Goal: Task Accomplishment & Management: Complete application form

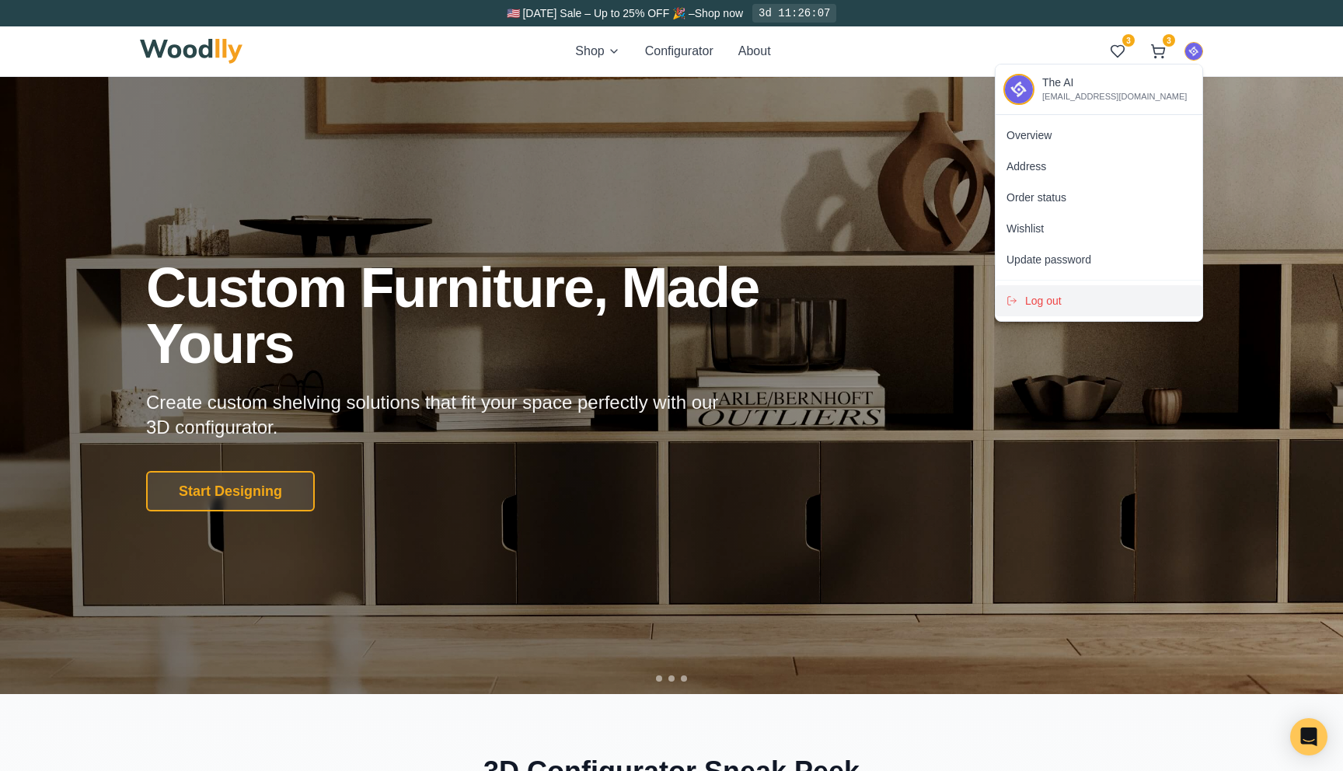
click at [1047, 305] on span "Log out" at bounding box center [1043, 301] width 37 height 16
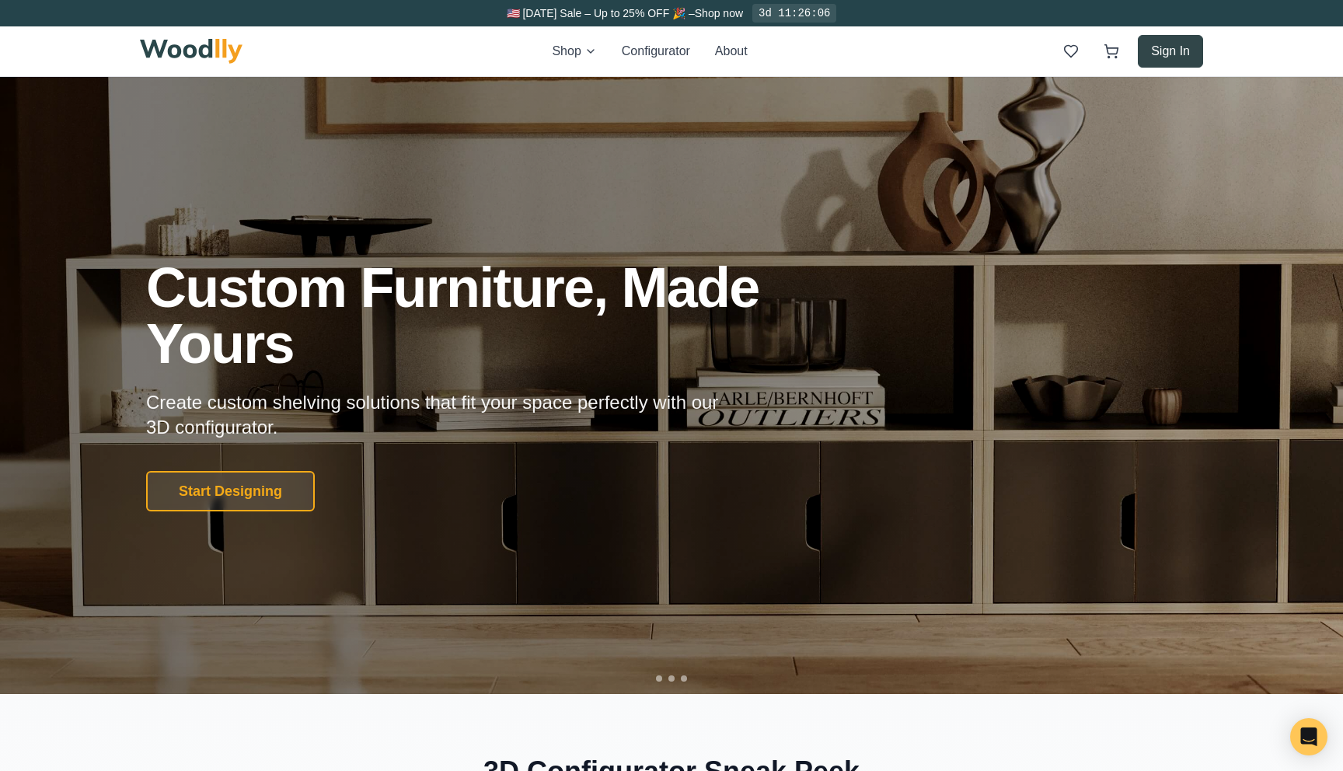
click at [1182, 49] on button "Sign In" at bounding box center [1169, 51] width 65 height 33
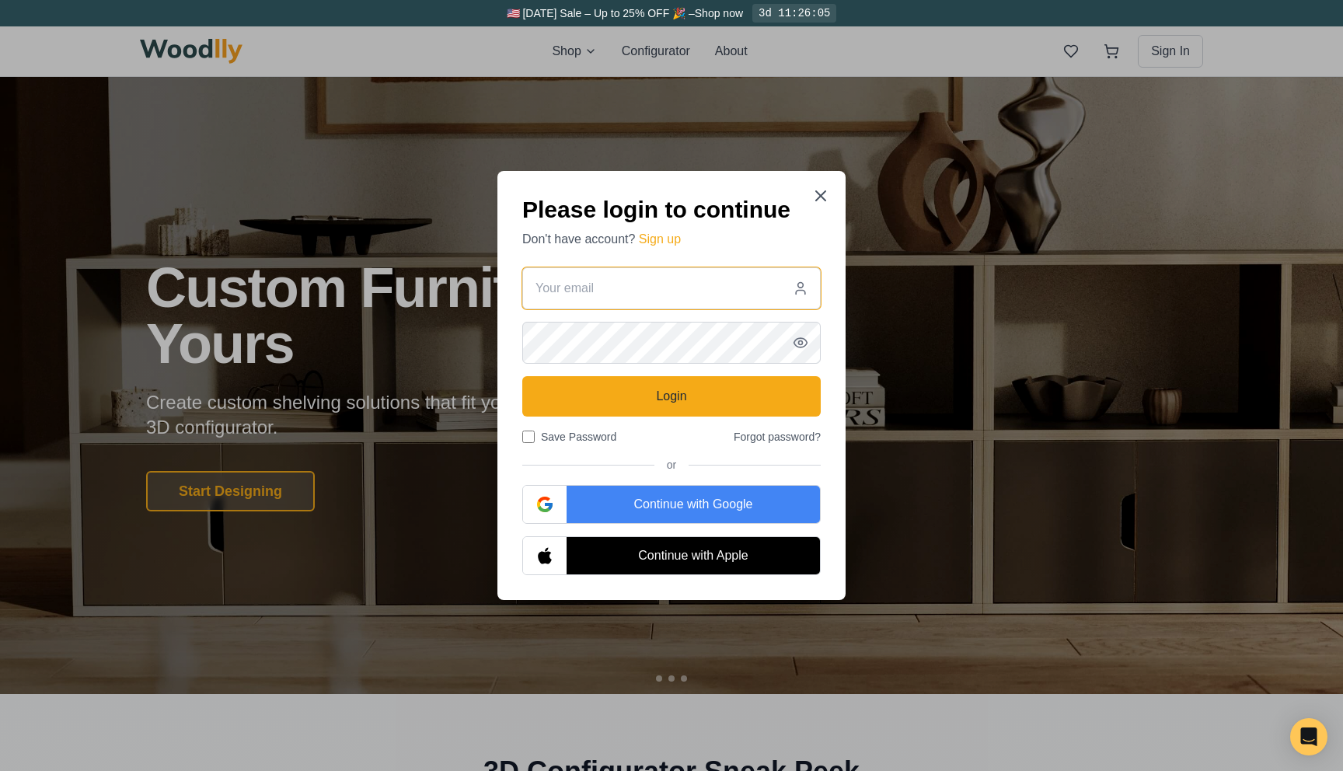
type input "behnam@woodlly.com"
click at [640, 508] on div "Continue with Google" at bounding box center [692, 504] width 253 height 37
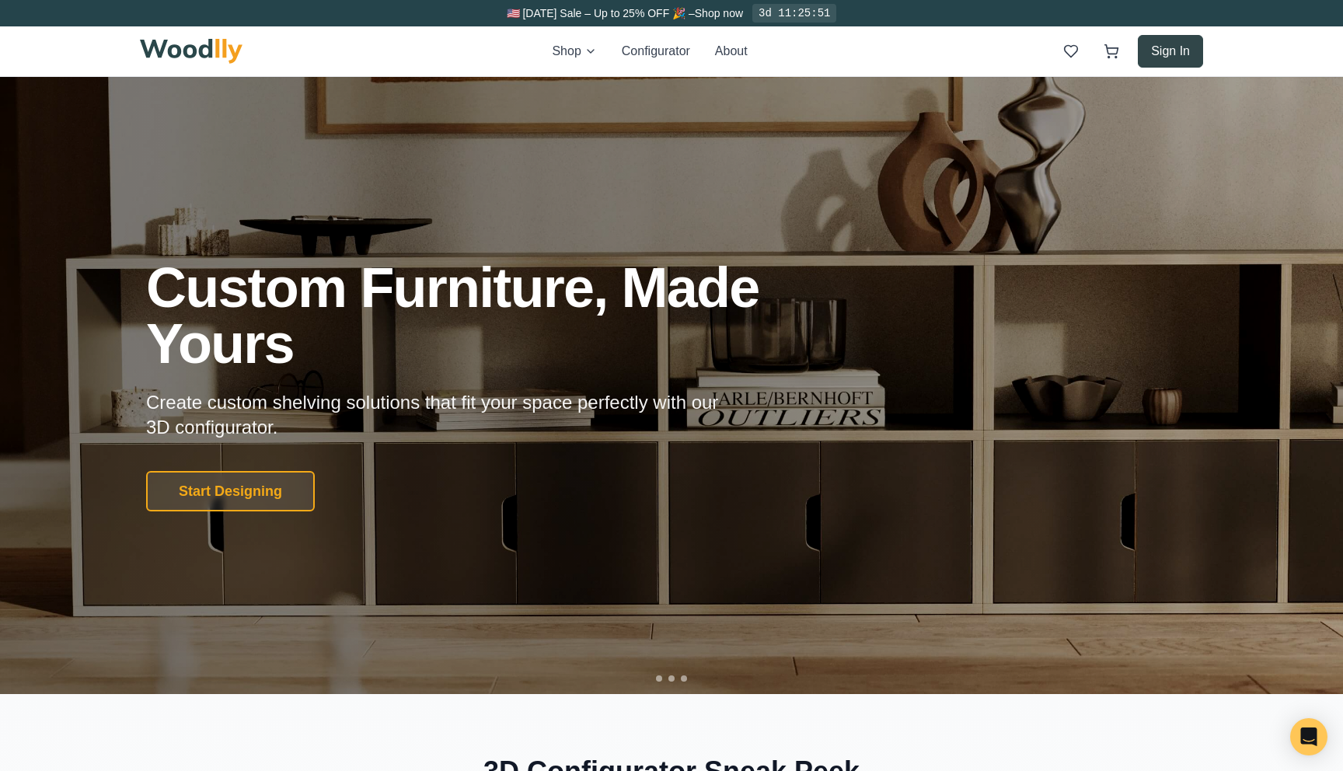
click at [1163, 48] on button "Sign In" at bounding box center [1169, 51] width 65 height 33
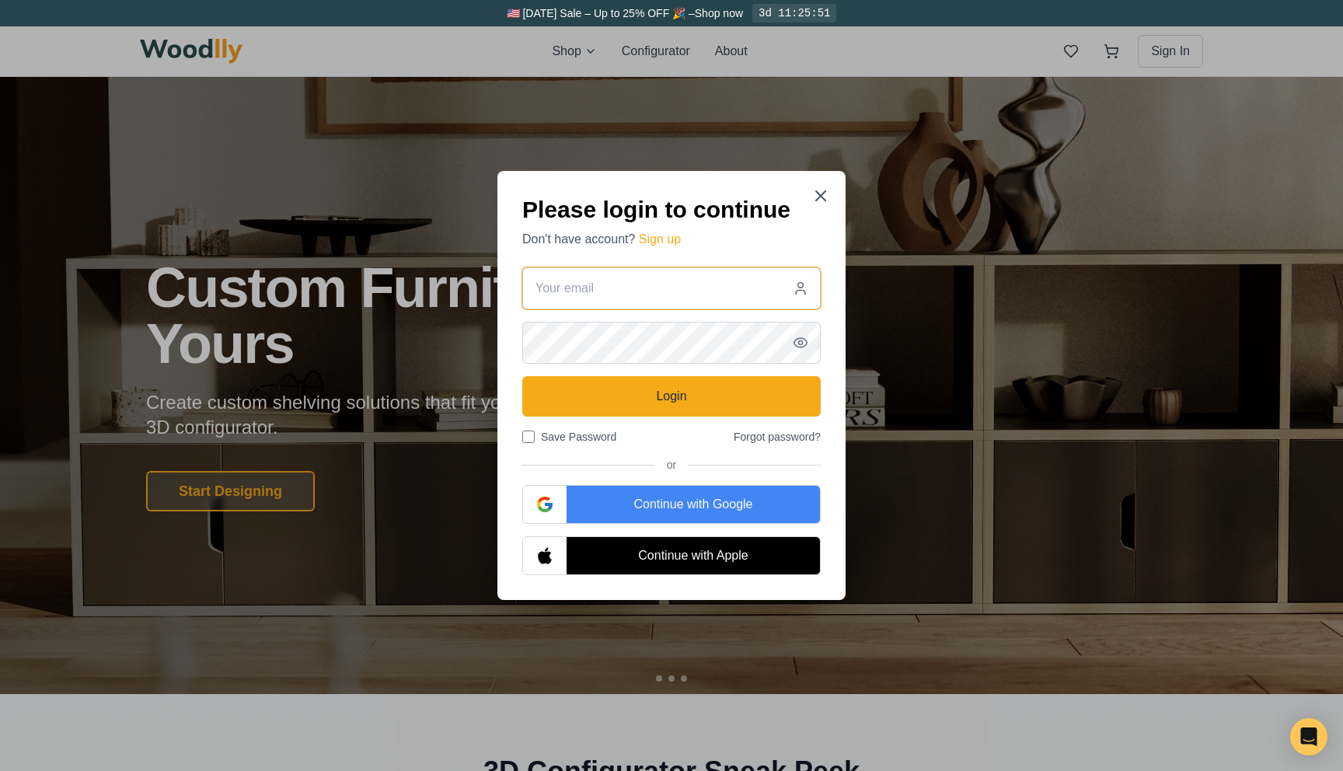
type input "behnam@woodlly.com"
click at [619, 496] on div "Continue with Google" at bounding box center [692, 504] width 253 height 37
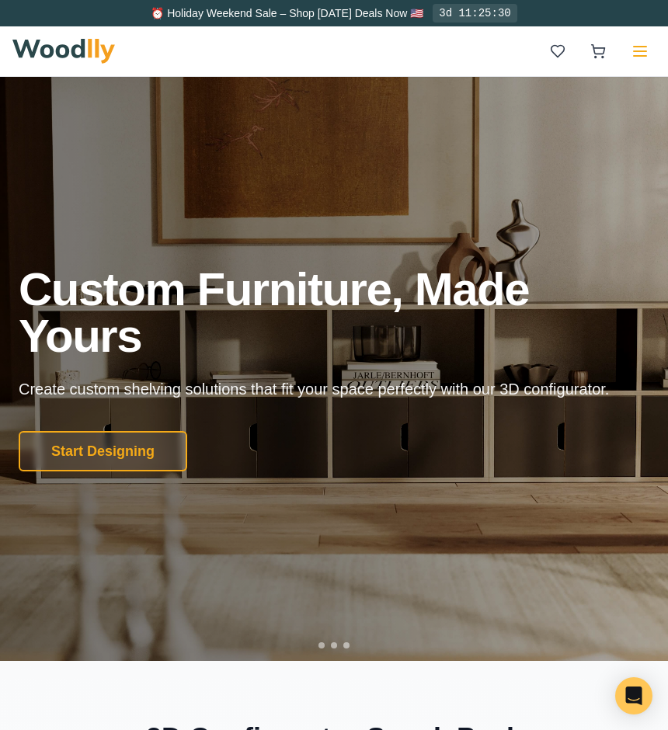
click at [634, 53] on icon at bounding box center [640, 51] width 19 height 19
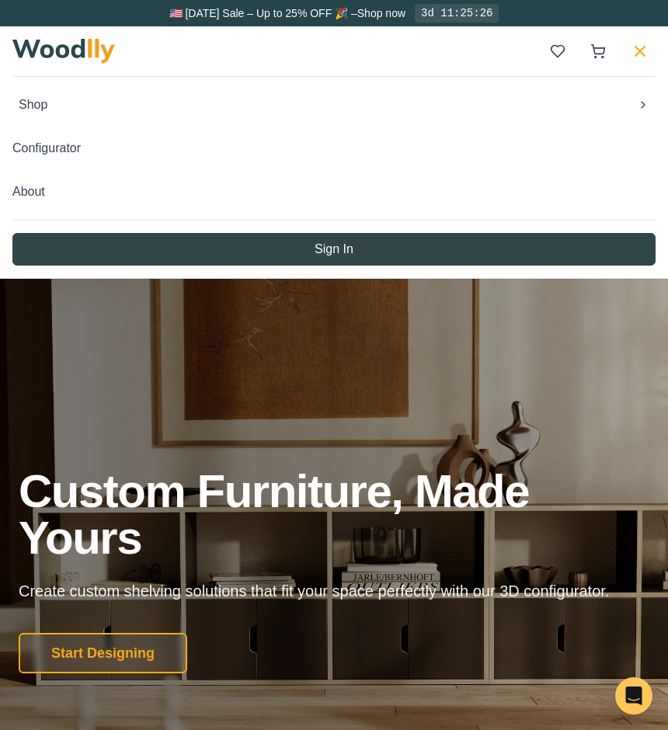
click at [228, 253] on button "Sign In" at bounding box center [333, 249] width 643 height 33
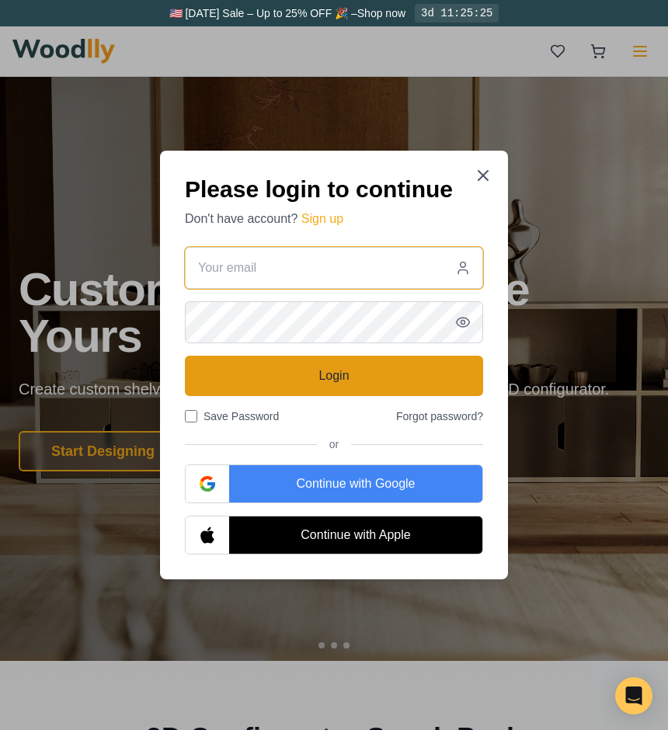
type input "behnam@woodlly.com"
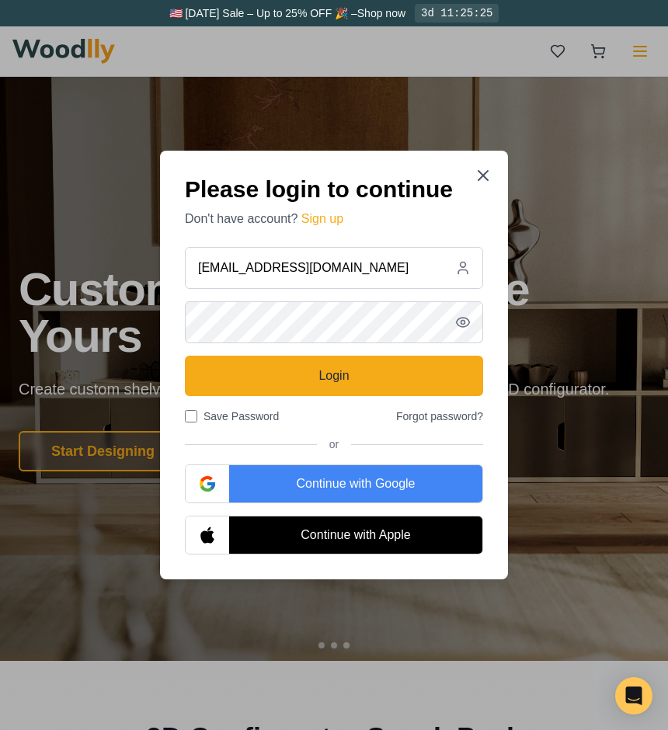
click at [322, 473] on div "Continue with Google" at bounding box center [355, 483] width 253 height 37
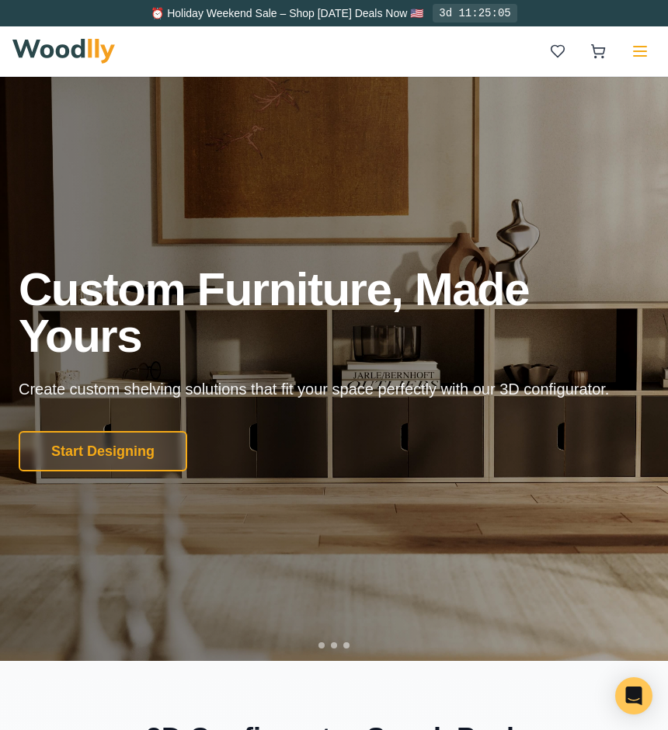
click at [632, 56] on icon at bounding box center [640, 51] width 19 height 19
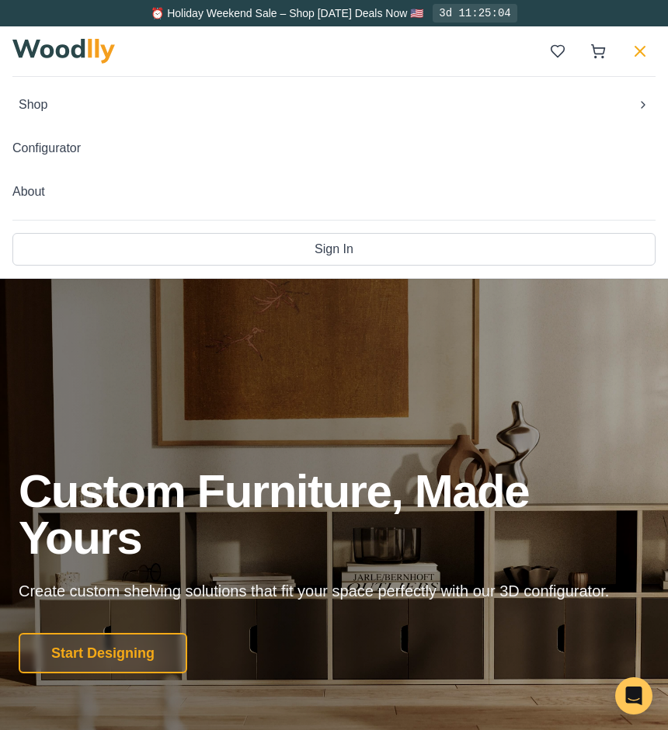
click at [632, 56] on icon at bounding box center [640, 51] width 19 height 19
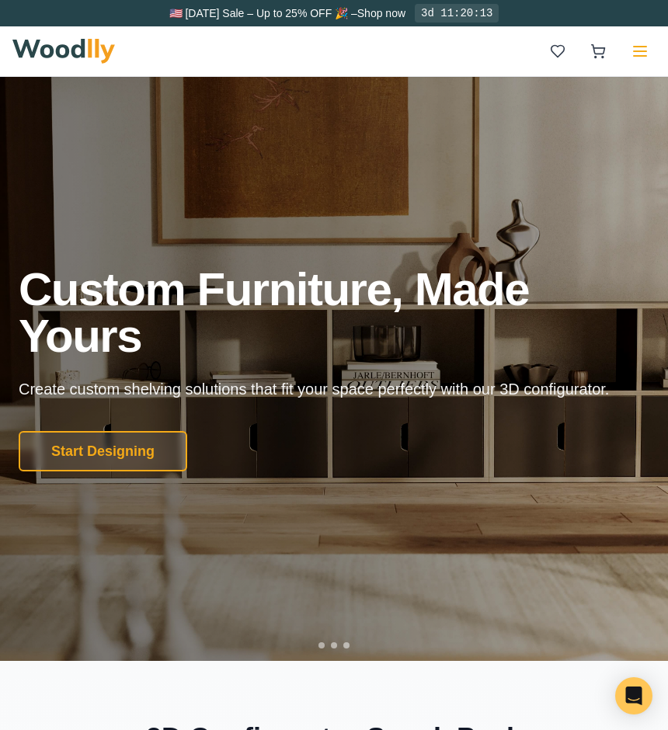
click at [643, 53] on icon at bounding box center [640, 51] width 19 height 19
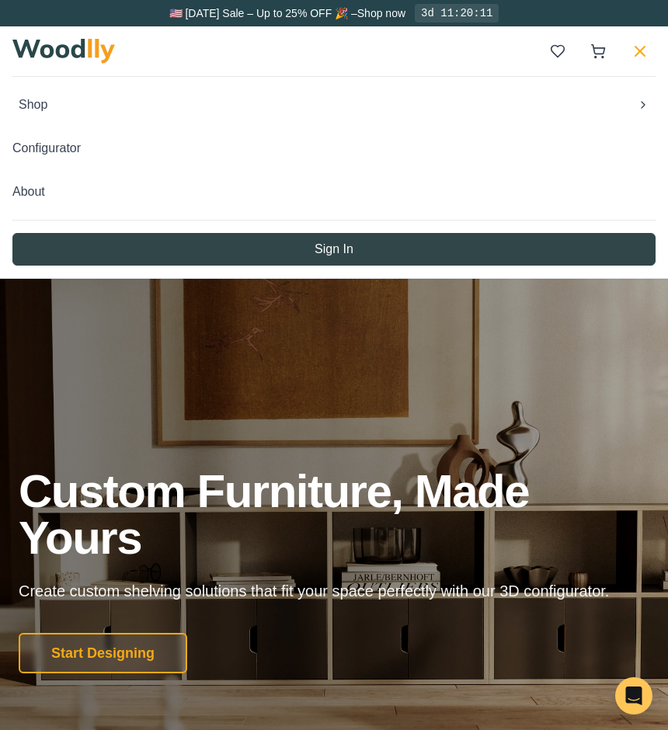
click at [286, 249] on button "Sign In" at bounding box center [333, 249] width 643 height 33
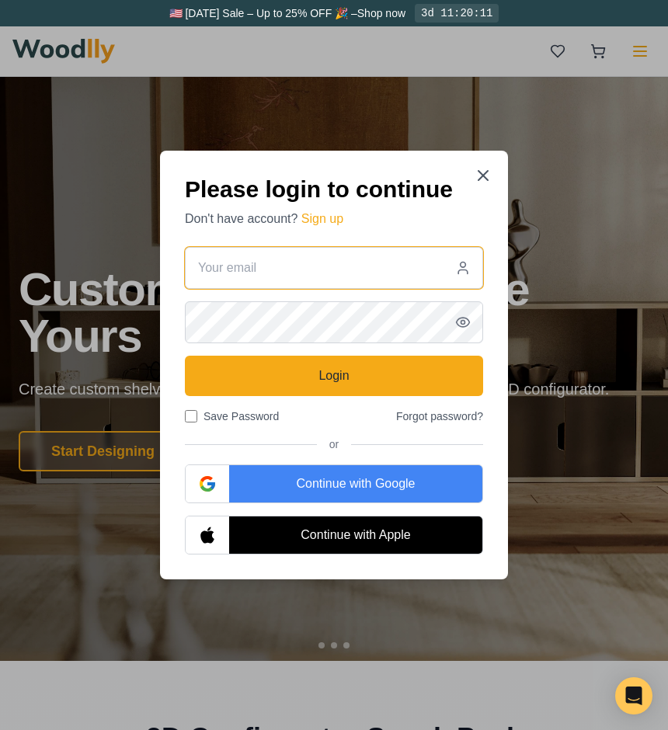
type input "[EMAIL_ADDRESS][DOMAIN_NAME]"
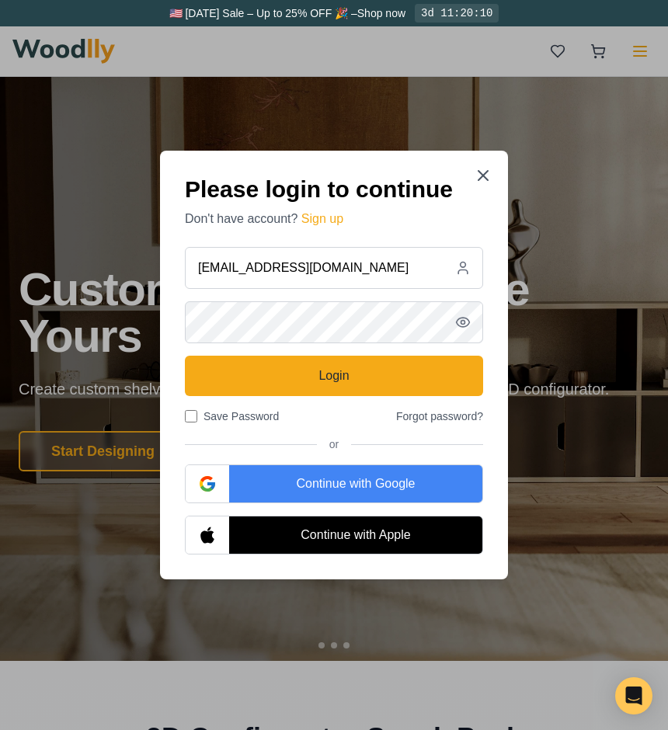
click at [301, 483] on div "Continue with Google" at bounding box center [355, 483] width 253 height 37
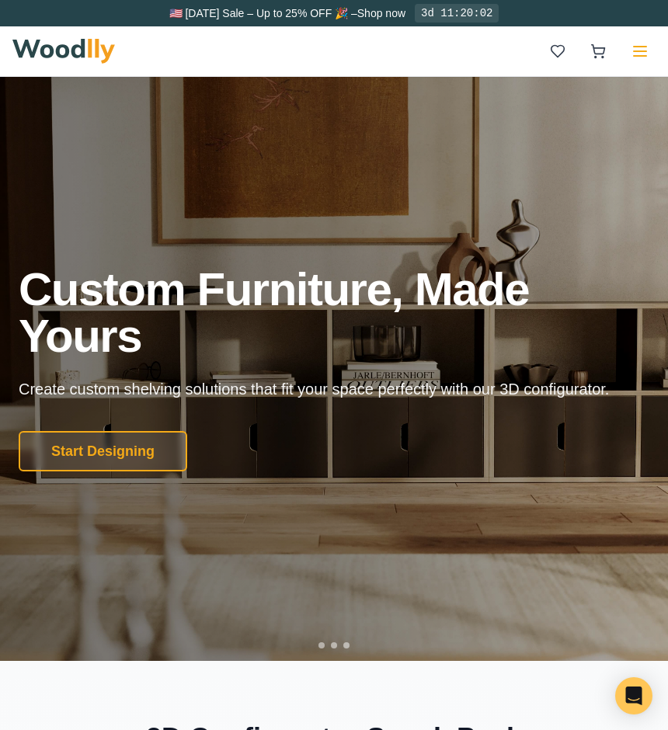
click at [638, 44] on icon at bounding box center [640, 51] width 19 height 19
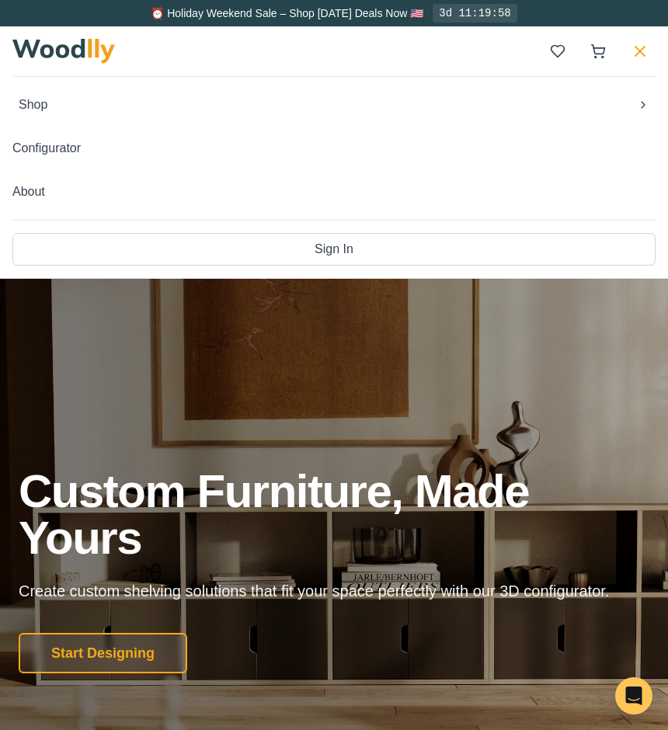
click at [638, 44] on icon at bounding box center [640, 51] width 19 height 19
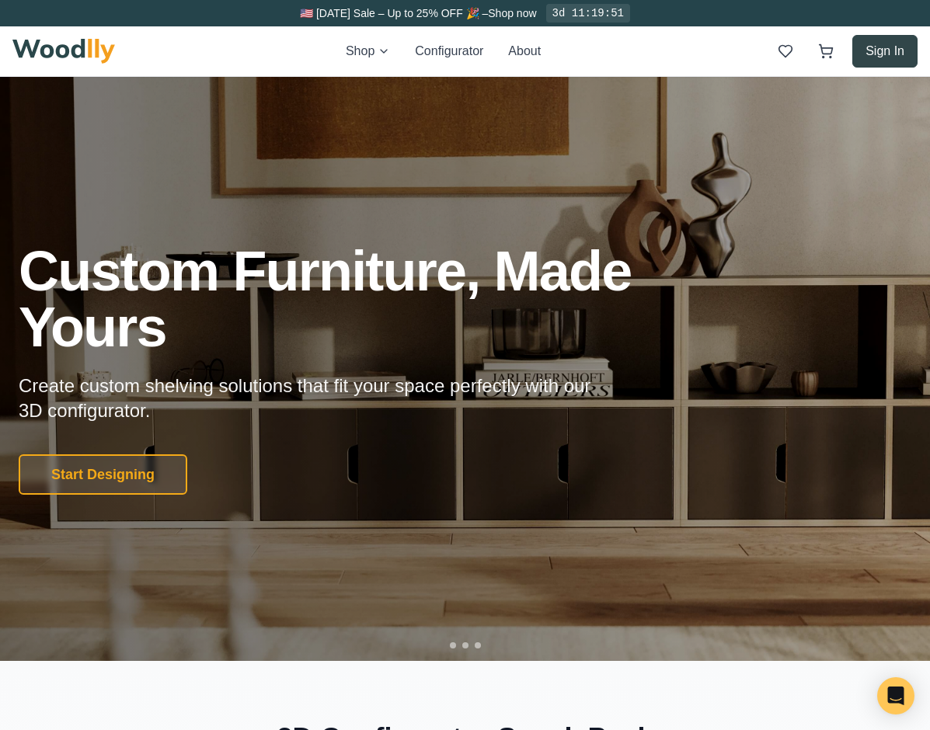
click at [667, 57] on button "Sign In" at bounding box center [884, 51] width 65 height 33
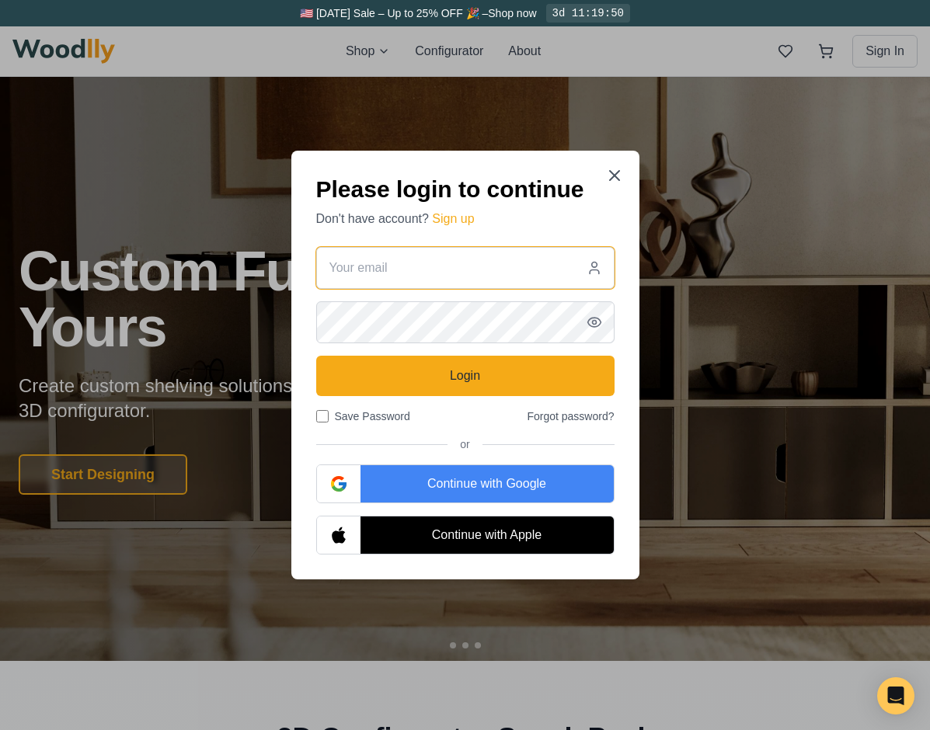
type input "behnam@woodlly.com"
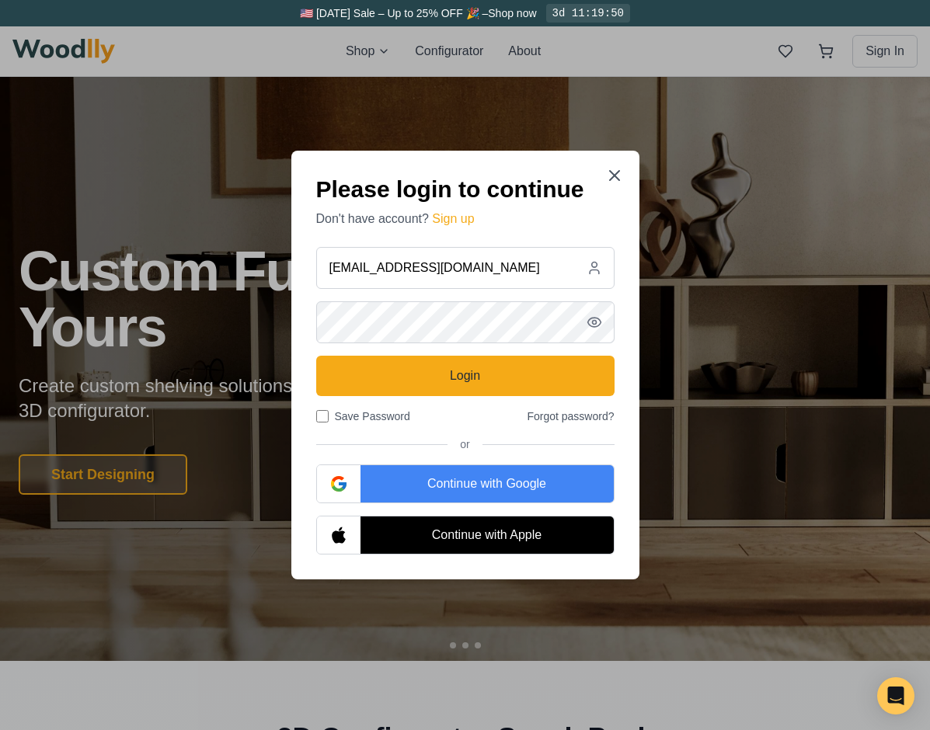
click at [495, 491] on div "Continue with Google" at bounding box center [487, 483] width 253 height 37
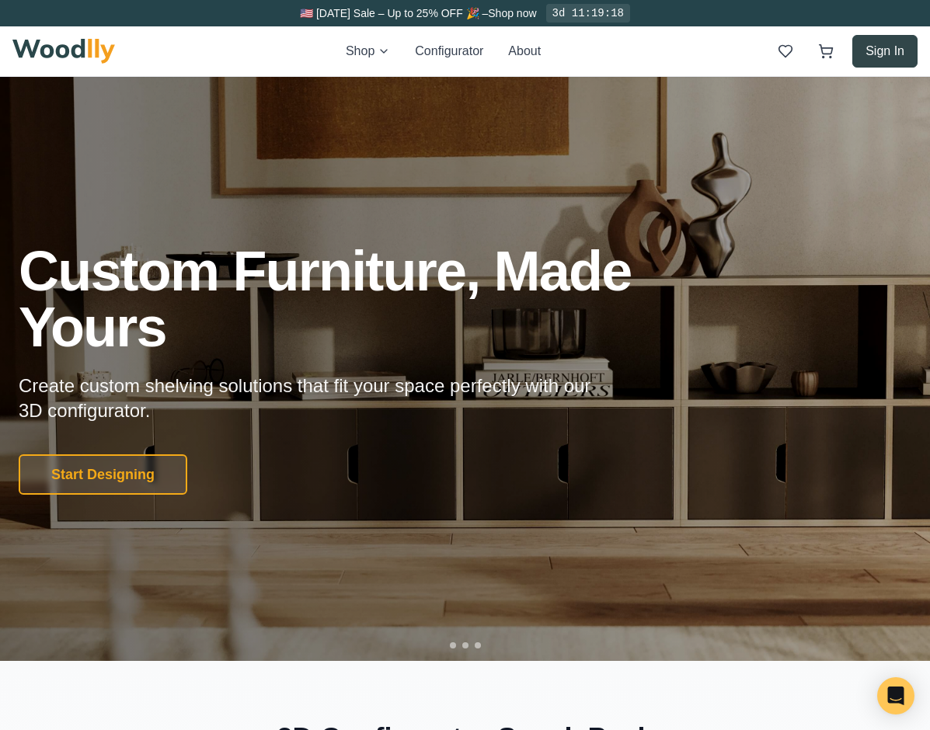
click at [889, 49] on button "Sign In" at bounding box center [884, 51] width 65 height 33
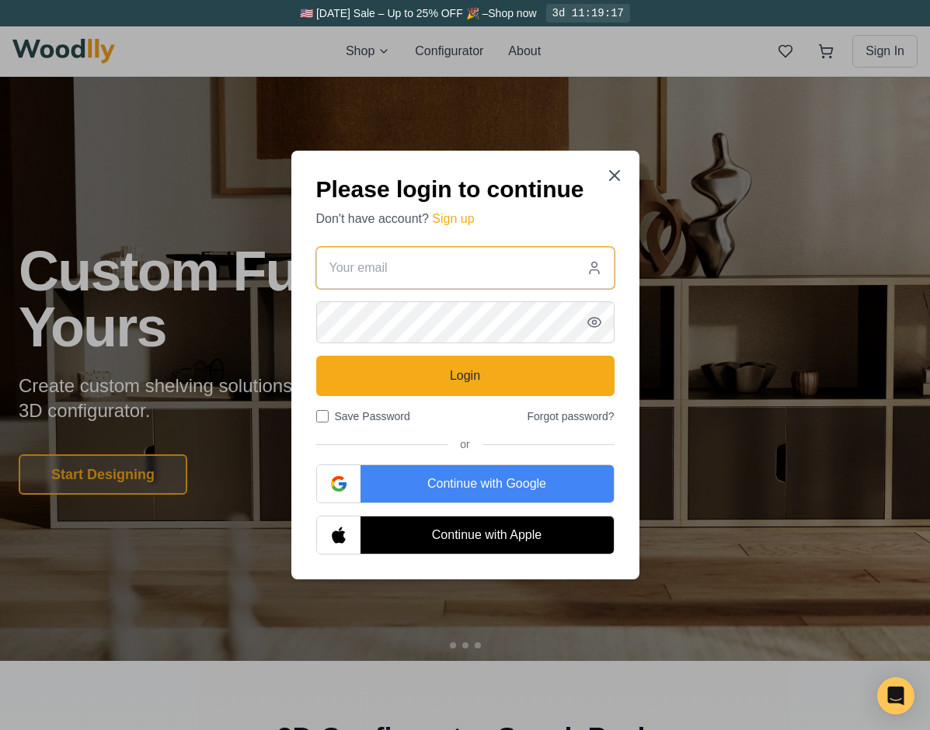
type input "behnam@woodlly.com"
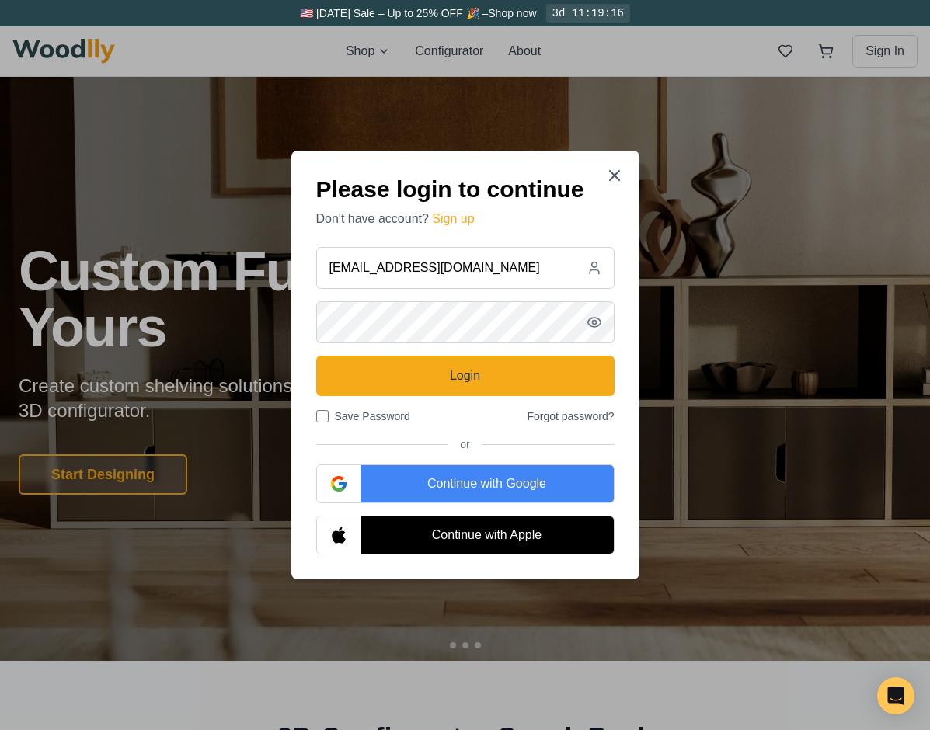
click at [487, 496] on div "Continue with Google" at bounding box center [487, 483] width 253 height 37
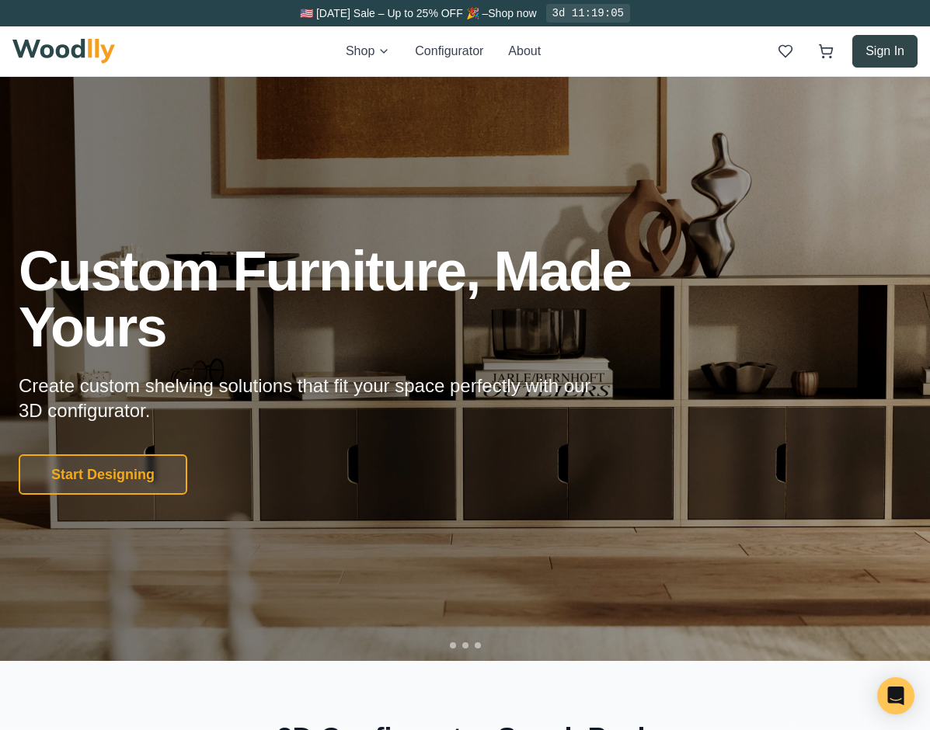
click at [872, 51] on button "Sign In" at bounding box center [884, 51] width 65 height 33
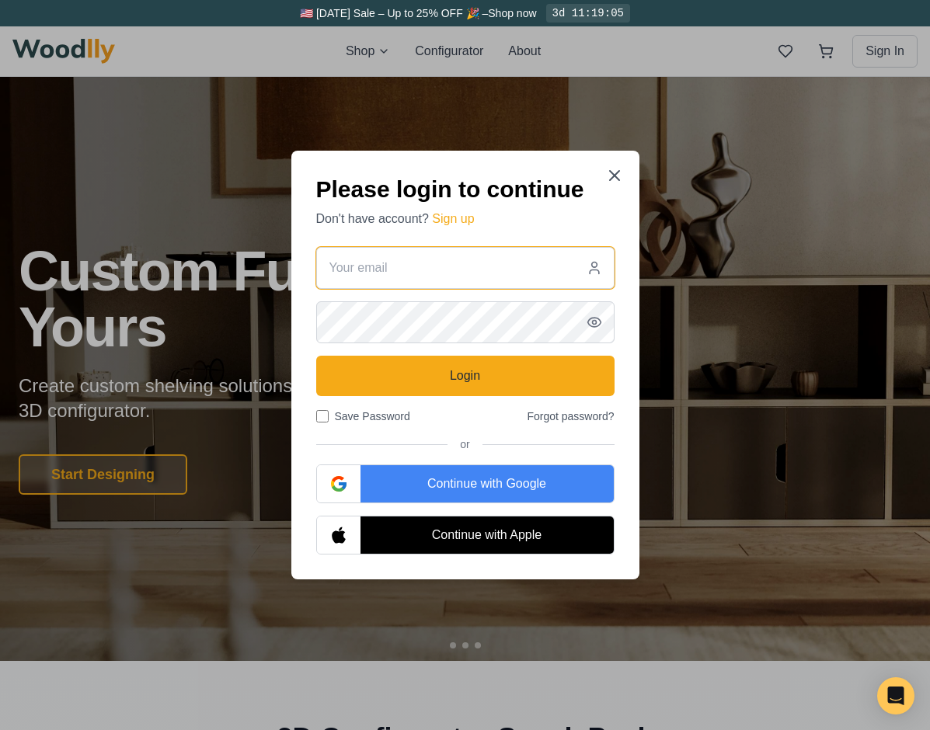
type input "behnam@woodlly.com"
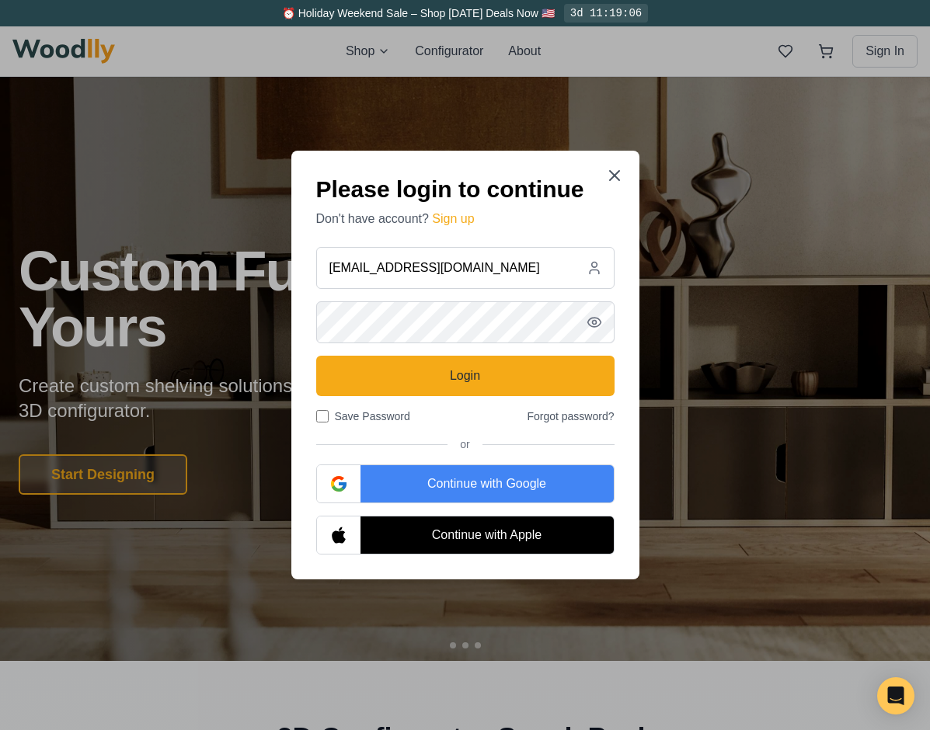
click at [464, 479] on div "Continue with Google" at bounding box center [487, 483] width 253 height 37
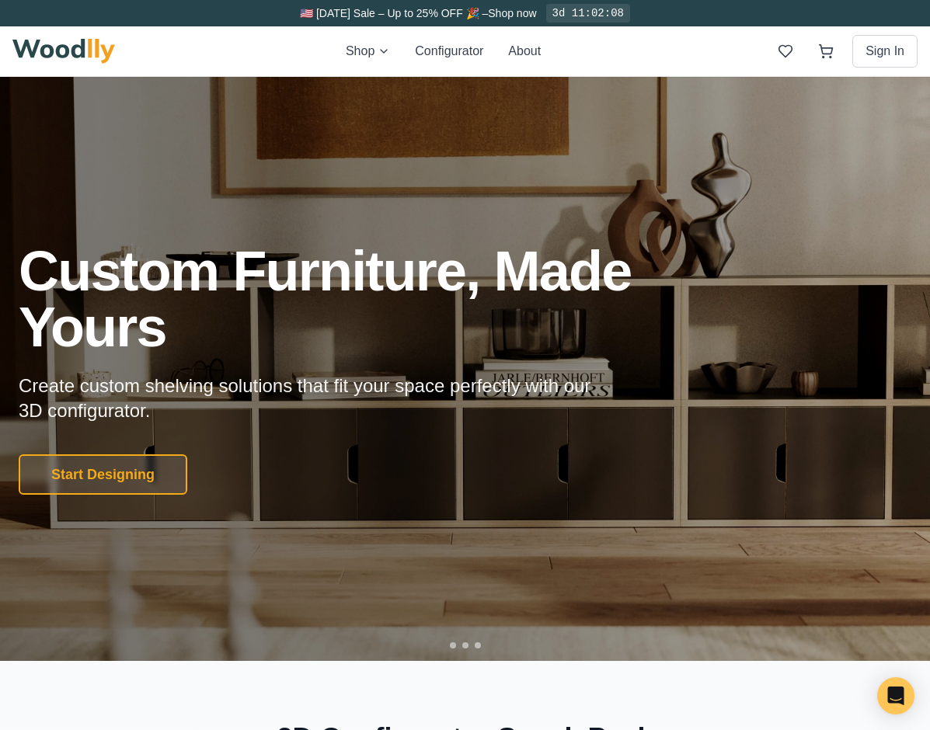
click at [99, 14] on div "🇺🇸 Labor Day Sale – Up to 25% OFF 🎉 – Shop now 3d 11:02:08" at bounding box center [465, 13] width 930 height 26
click at [78, 49] on img at bounding box center [63, 51] width 103 height 25
click at [902, 51] on button "Sign In" at bounding box center [884, 51] width 65 height 33
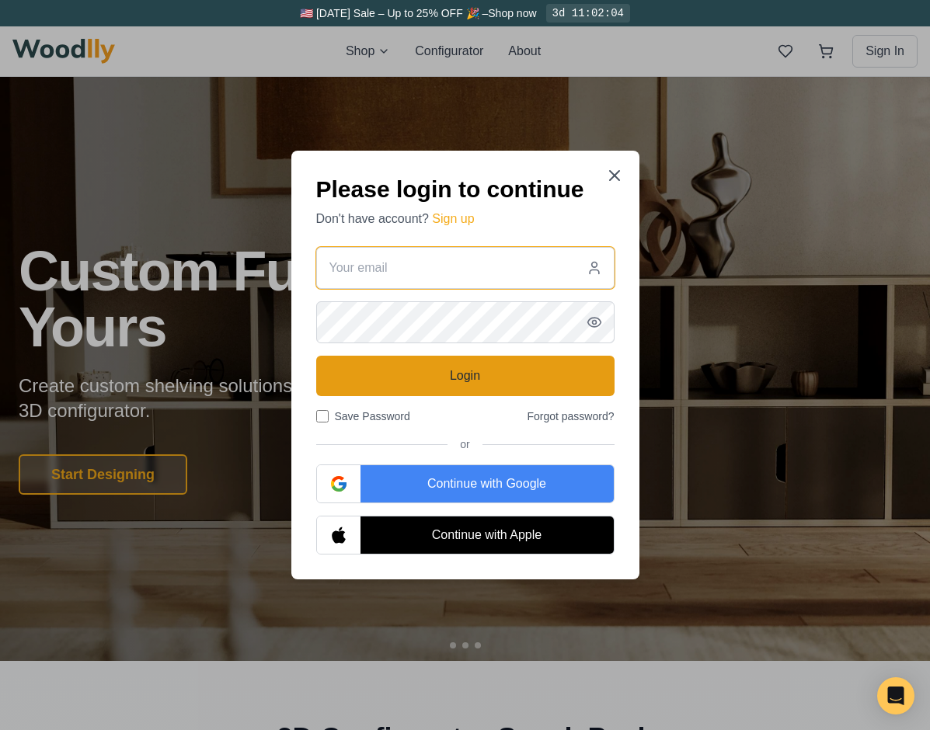
type input "behnam@woodlly.com"
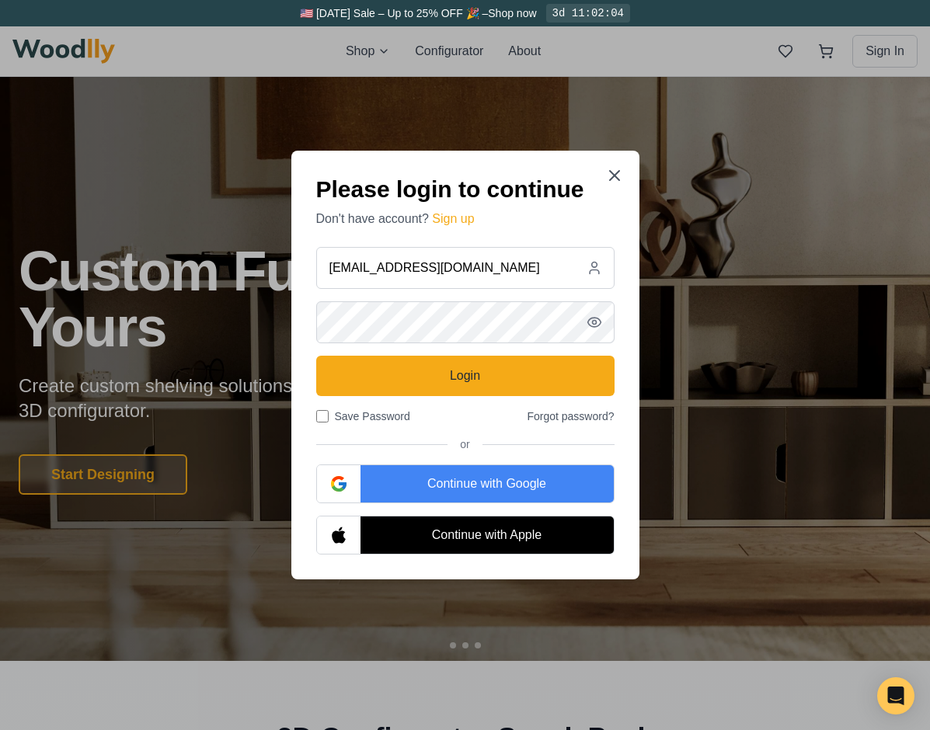
click at [427, 486] on div "Continue with Google" at bounding box center [487, 483] width 253 height 37
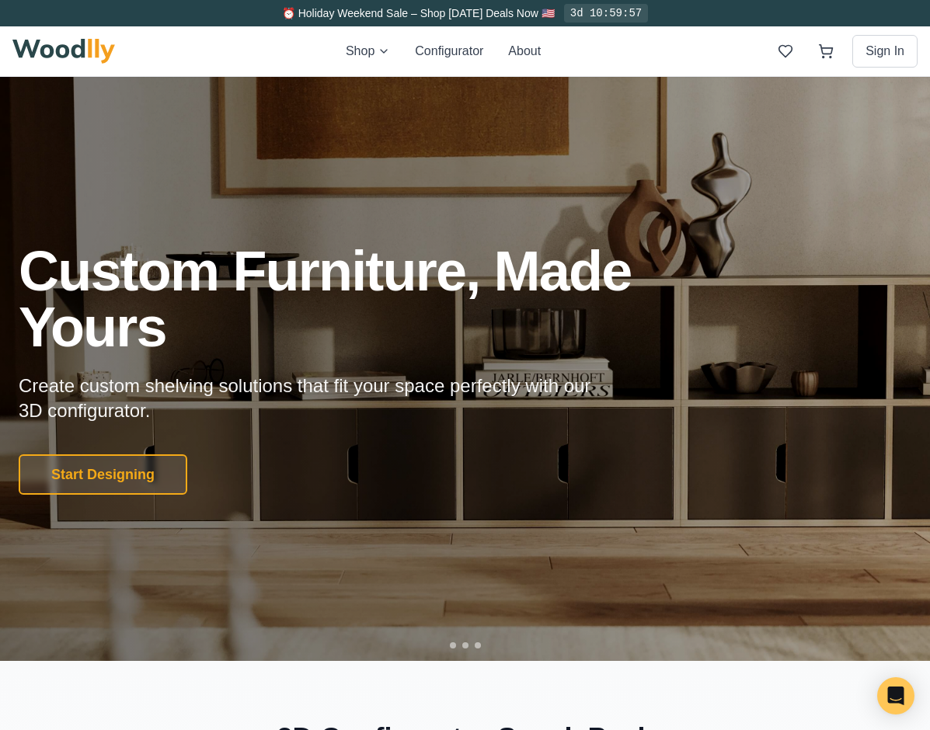
click at [99, 44] on img at bounding box center [63, 51] width 103 height 25
click at [887, 61] on button "Sign In" at bounding box center [884, 51] width 65 height 33
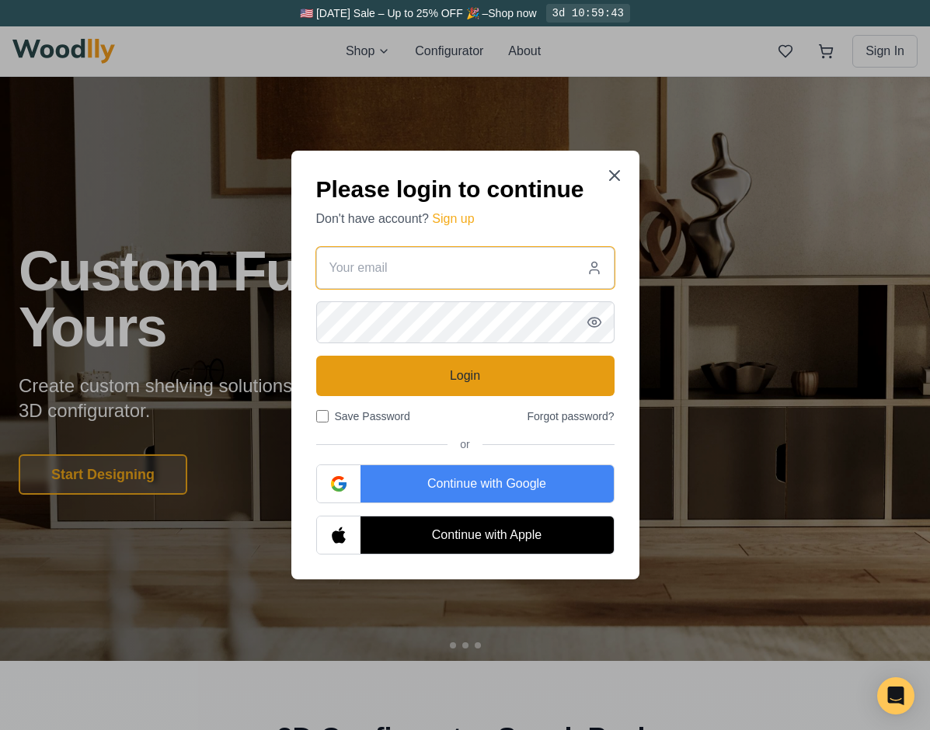
type input "behnam@woodlly.com"
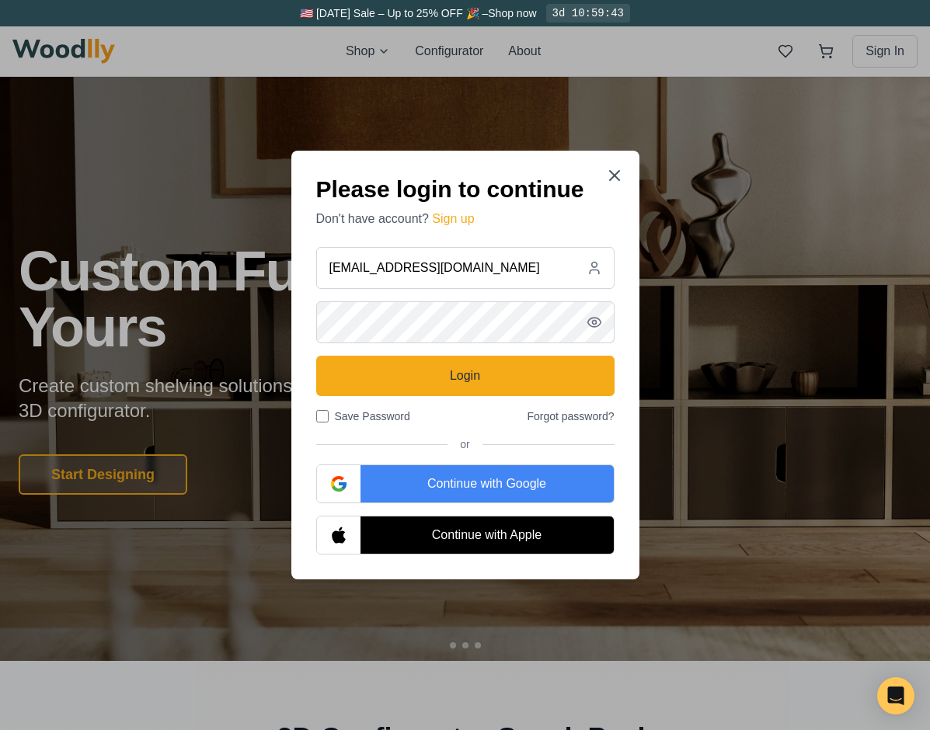
click at [426, 493] on div "Continue with Google" at bounding box center [487, 483] width 253 height 37
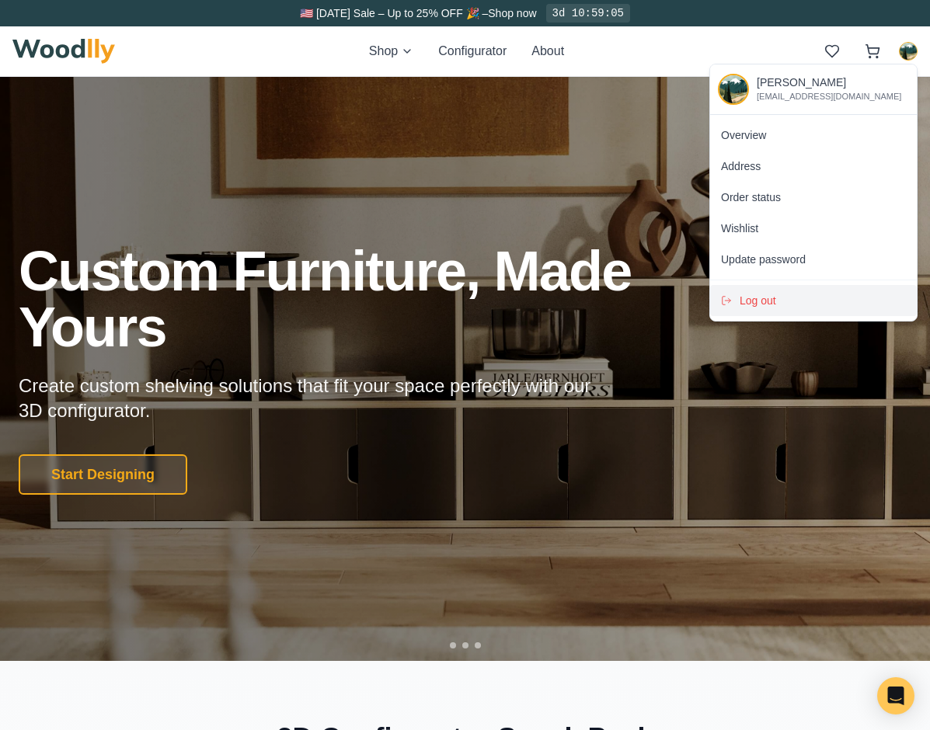
click at [772, 296] on span "Log out" at bounding box center [758, 301] width 37 height 16
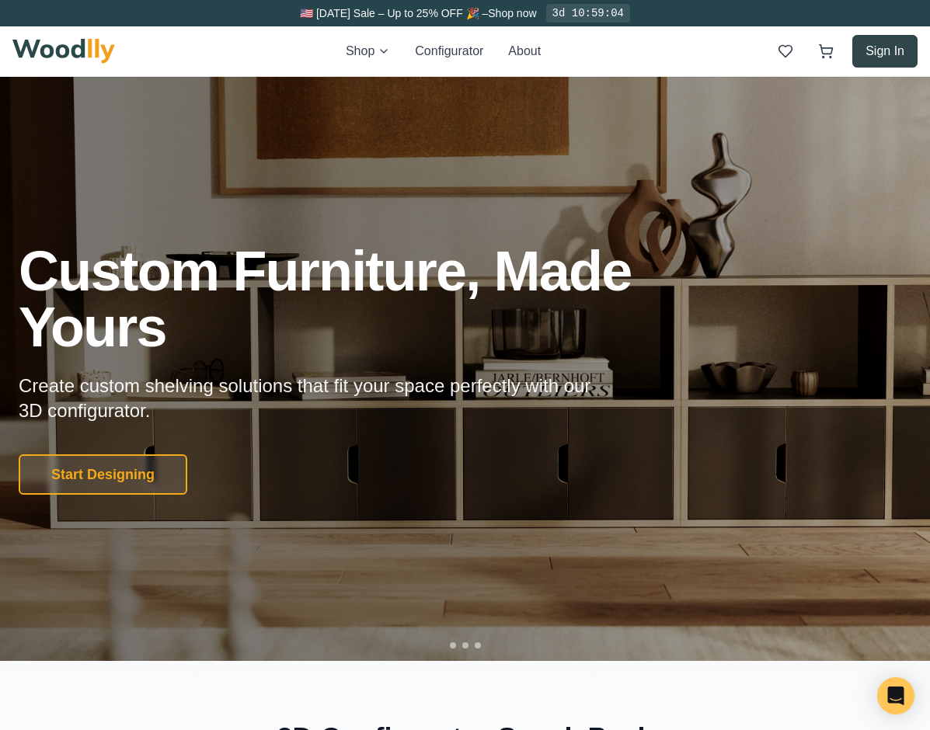
click at [876, 54] on button "Sign In" at bounding box center [884, 51] width 65 height 33
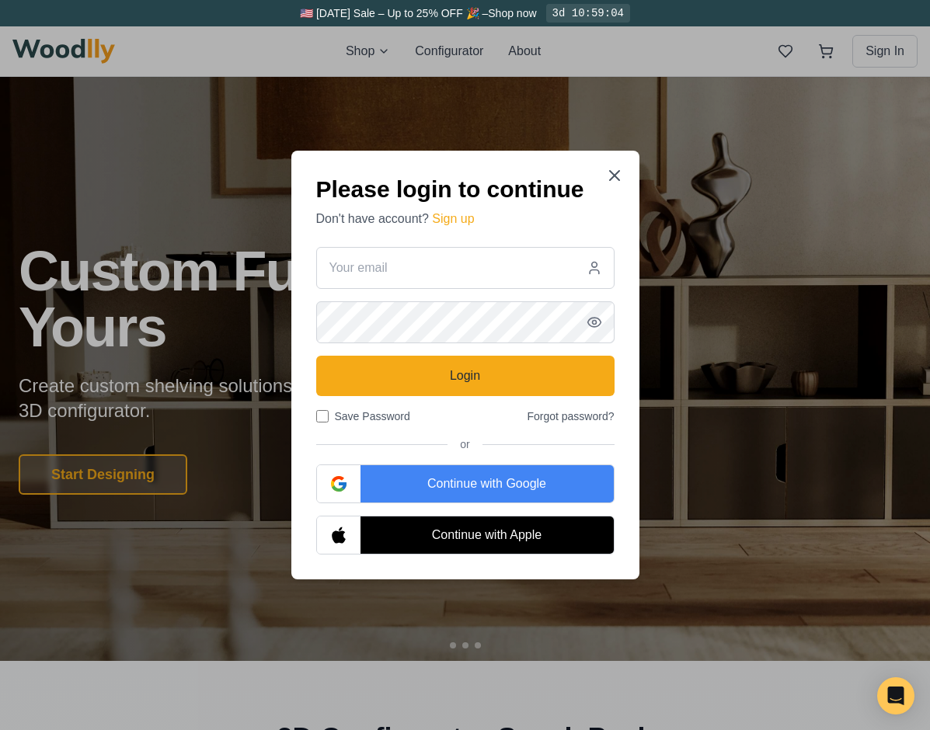
type input "behnam@woodlly.com"
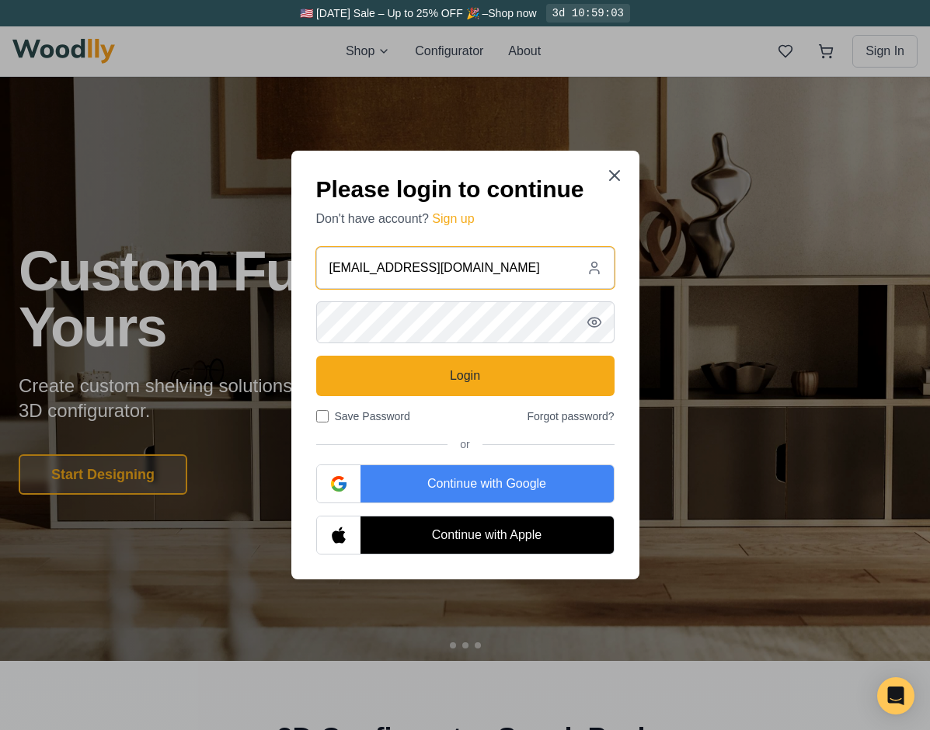
click at [413, 253] on input "behnam@woodlly.com" at bounding box center [465, 268] width 298 height 42
click at [479, 279] on input "behnam@woodlly.com" at bounding box center [465, 268] width 298 height 42
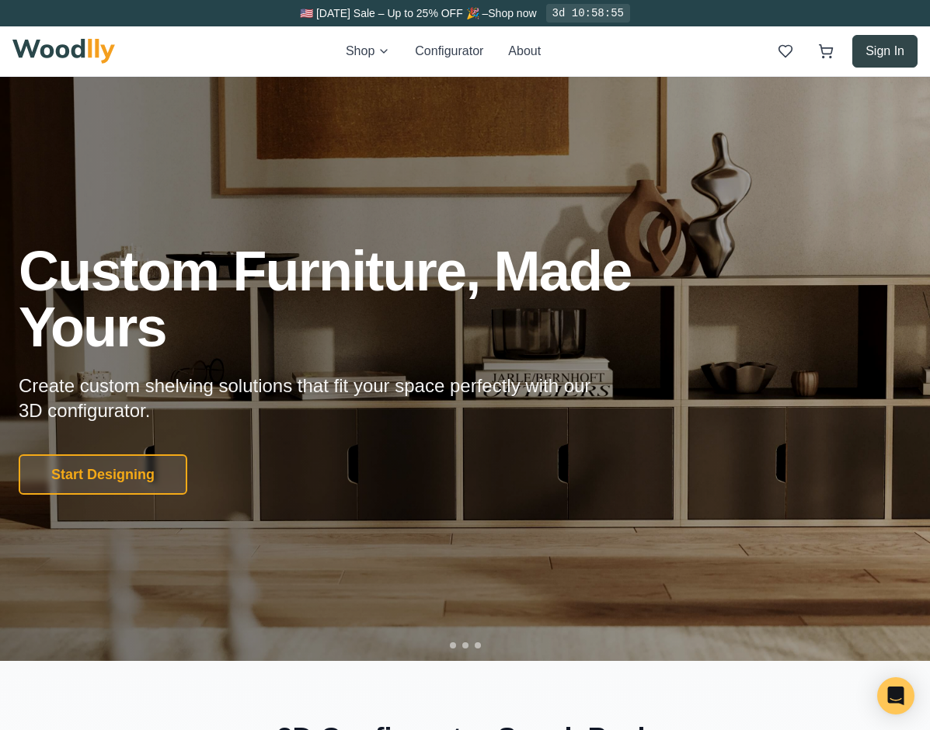
click at [894, 54] on button "Sign In" at bounding box center [884, 51] width 65 height 33
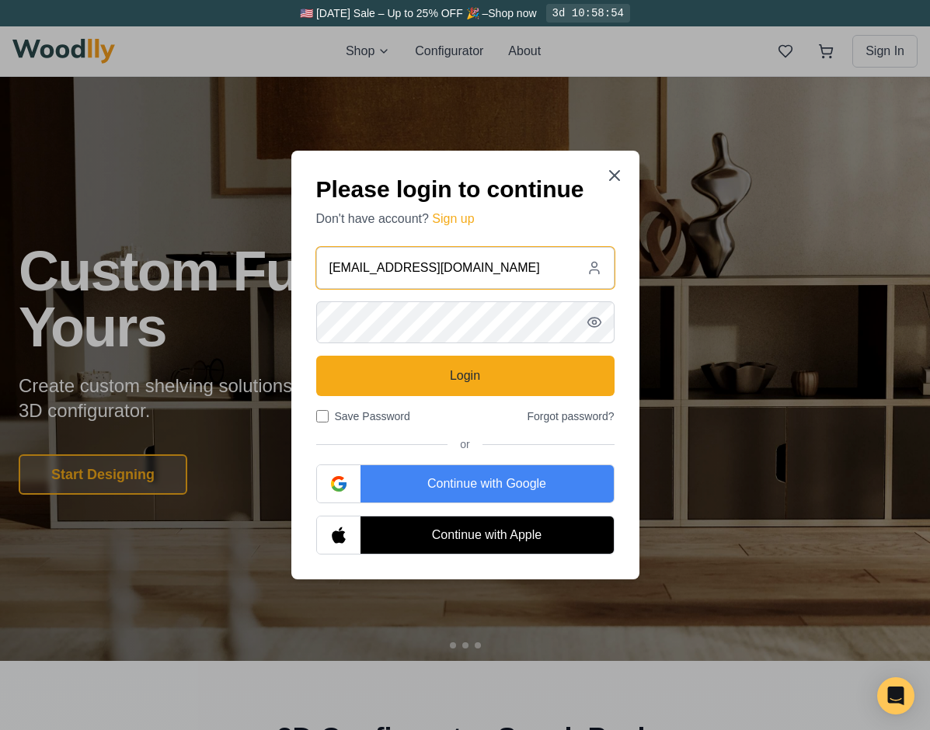
click at [426, 274] on input "behnam@woodlly.com" at bounding box center [465, 268] width 298 height 42
drag, startPoint x: 504, startPoint y: 270, endPoint x: 322, endPoint y: 270, distance: 181.8
click at [322, 270] on input "behnam@woodlly.com" at bounding box center [465, 268] width 298 height 42
type input "[EMAIL_ADDRESS][DOMAIN_NAME]"
click at [598, 322] on icon "button" at bounding box center [595, 323] width 16 height 16
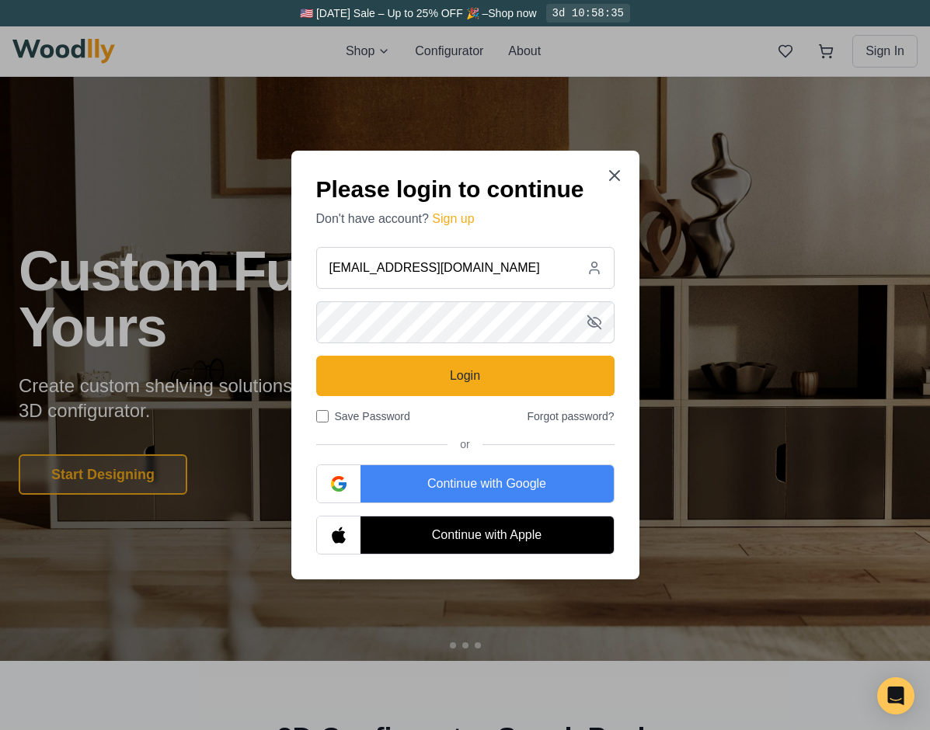
click at [297, 356] on div "Please login to continue Don't have account? Sign up benmohebbii@gmail.com Logi…" at bounding box center [465, 365] width 348 height 429
click at [462, 218] on button "Sign up" at bounding box center [453, 219] width 42 height 19
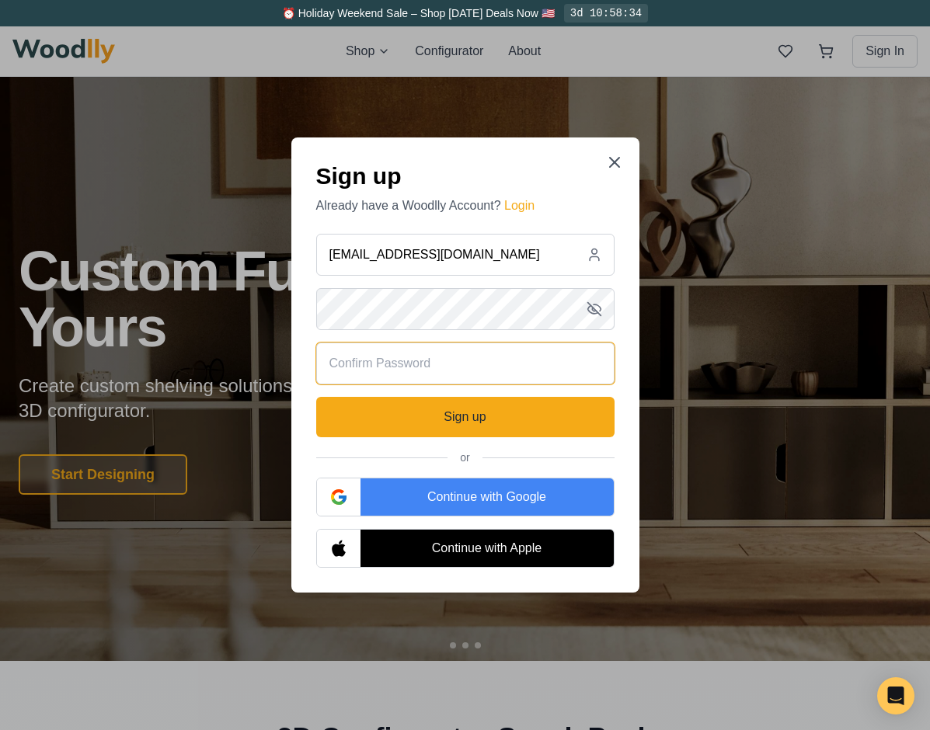
click at [394, 363] on input "text" at bounding box center [465, 364] width 298 height 42
click at [368, 346] on input "text" at bounding box center [465, 364] width 298 height 42
paste input "Aa@111111"
type input "Aa@111111"
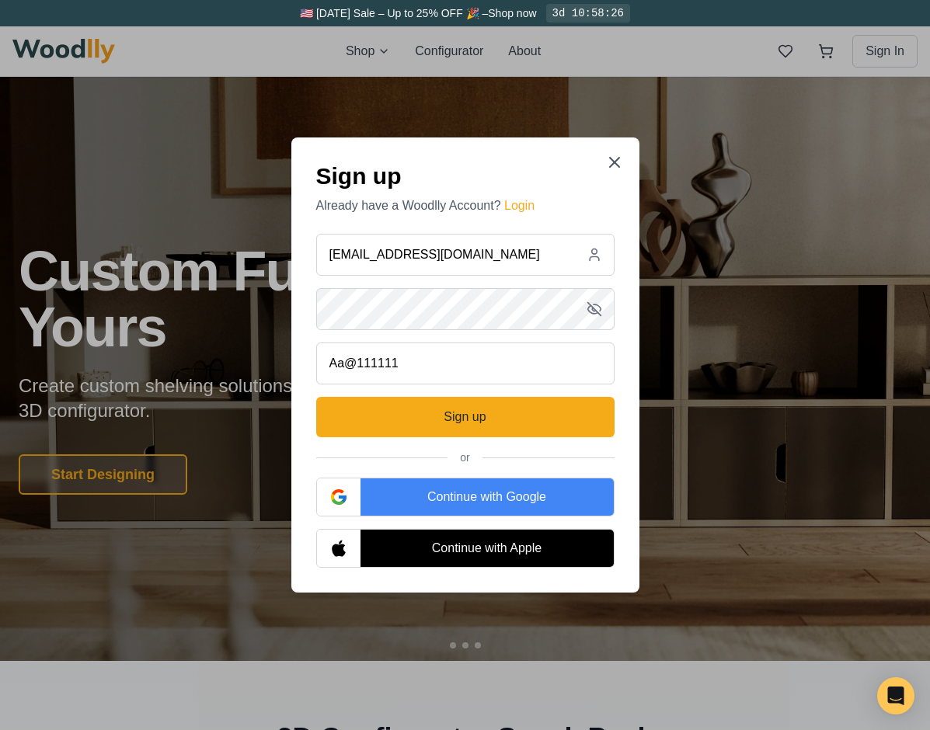
click at [305, 458] on div "Sign up Already have a Woodlly Account? Login benmohebbii@gmail.com Aa@111111 S…" at bounding box center [465, 365] width 348 height 455
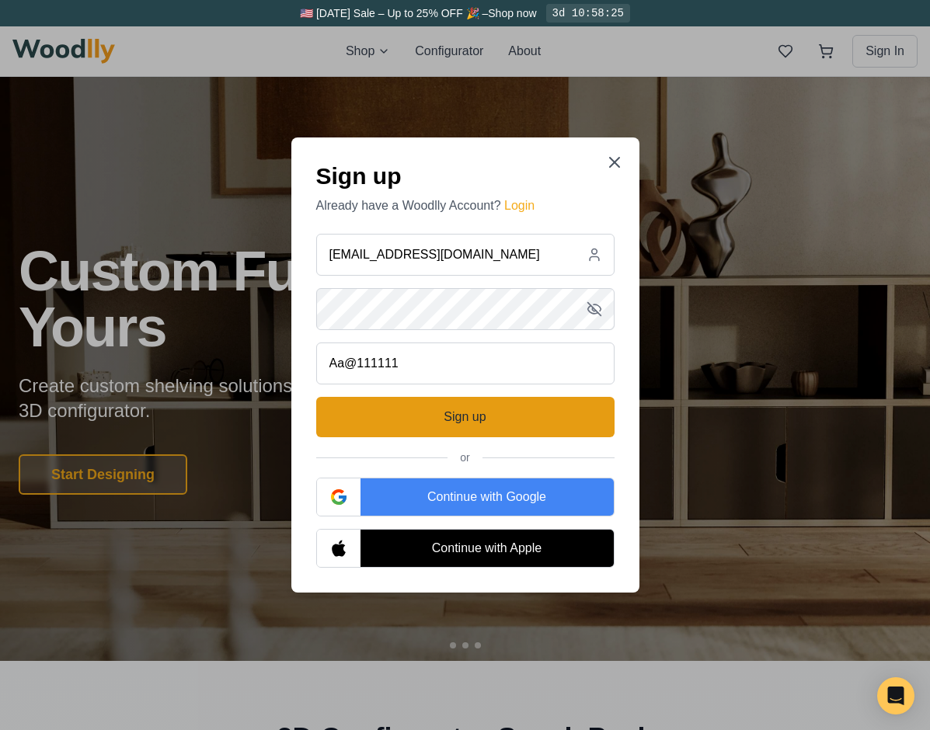
click at [402, 423] on button "Sign up" at bounding box center [465, 417] width 298 height 40
